Goal: Task Accomplishment & Management: Use online tool/utility

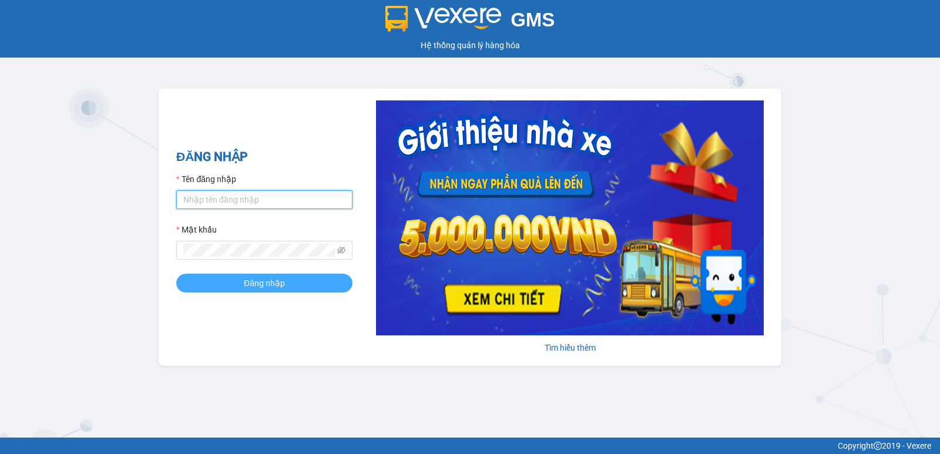
type input "pvgodau.dongphuoc"
click at [255, 289] on span "Đăng nhập" at bounding box center [264, 283] width 41 height 13
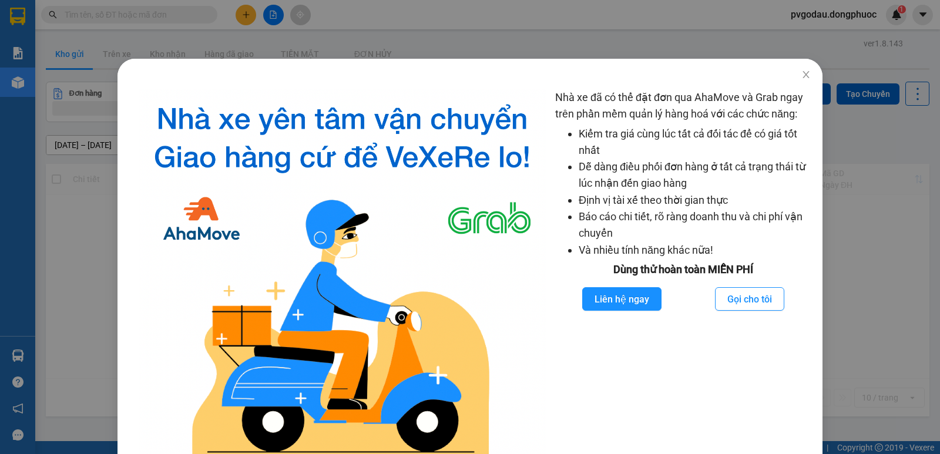
click at [862, 168] on div "Nhà xe đã có thể đặt đơn qua AhaMove và Grab ngay trên phần mềm quản lý hàng ho…" at bounding box center [470, 227] width 940 height 454
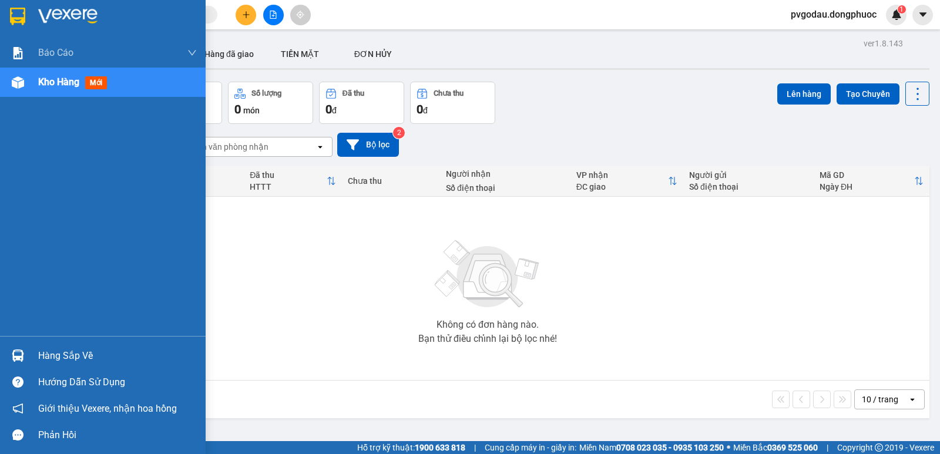
click at [31, 354] on div "Hàng sắp về" at bounding box center [103, 356] width 206 height 26
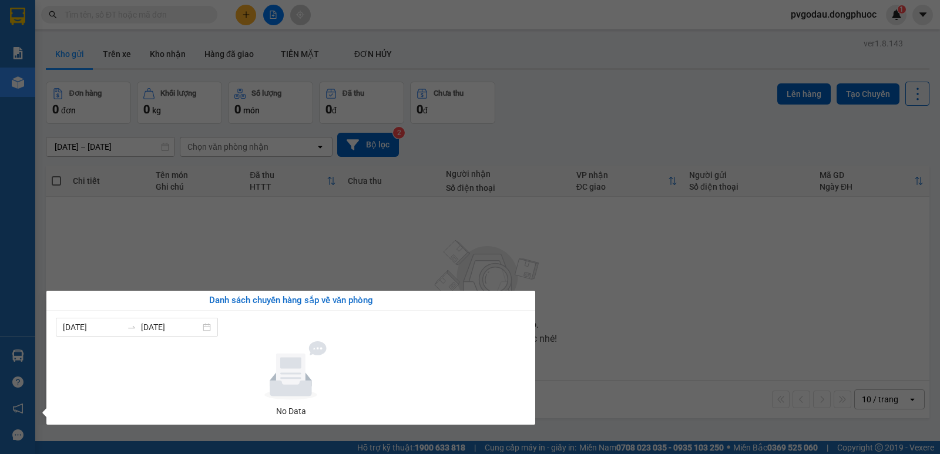
click at [113, 253] on section "Kết quả tìm kiếm ( 0 ) Bộ lọc No Data pvgodau.dongphuoc 1 Báo cáo Mẫu 1: Báo cá…" at bounding box center [470, 227] width 940 height 454
